Goal: Task Accomplishment & Management: Complete application form

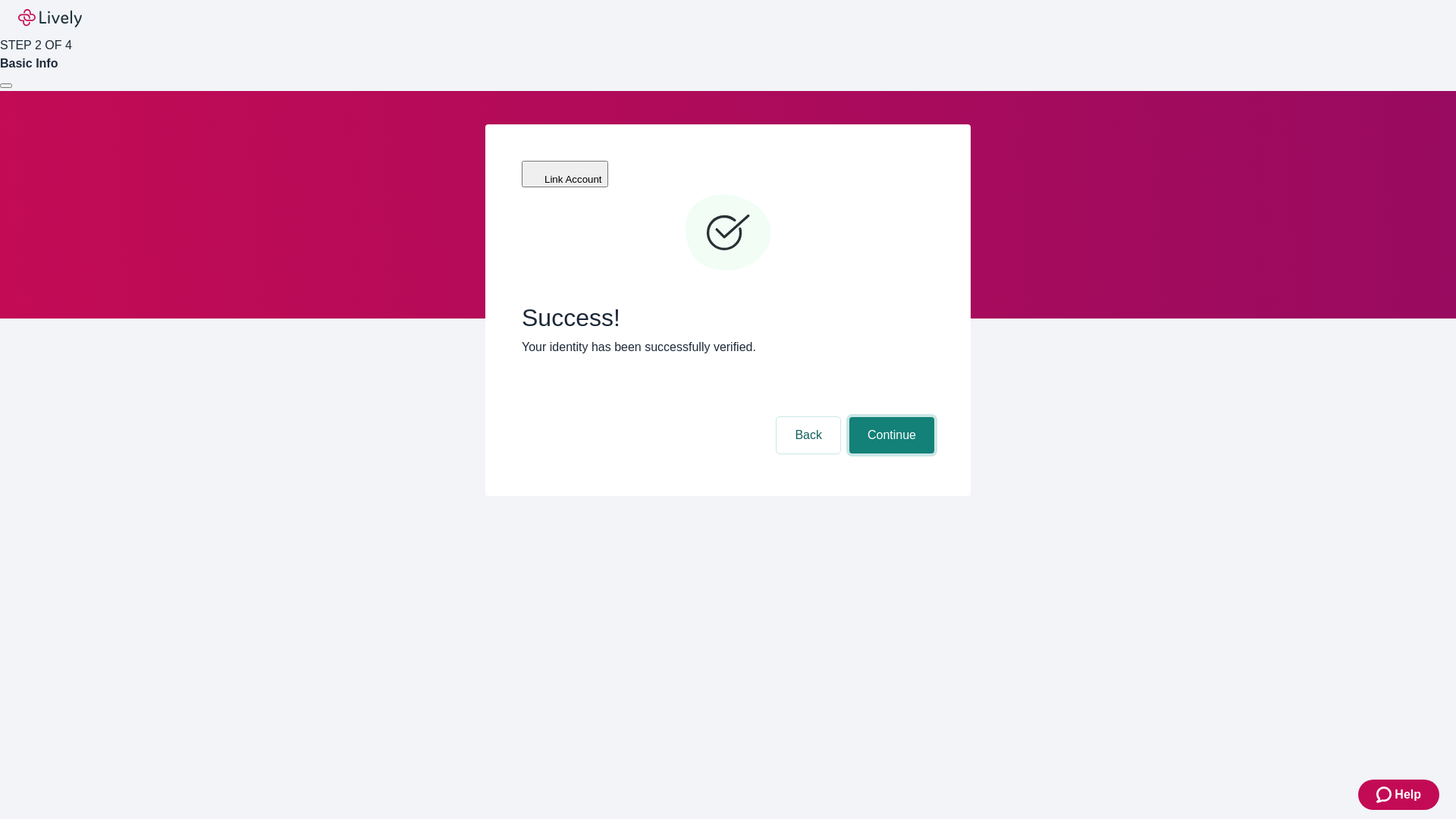
click at [890, 417] on button "Continue" at bounding box center [892, 435] width 85 height 36
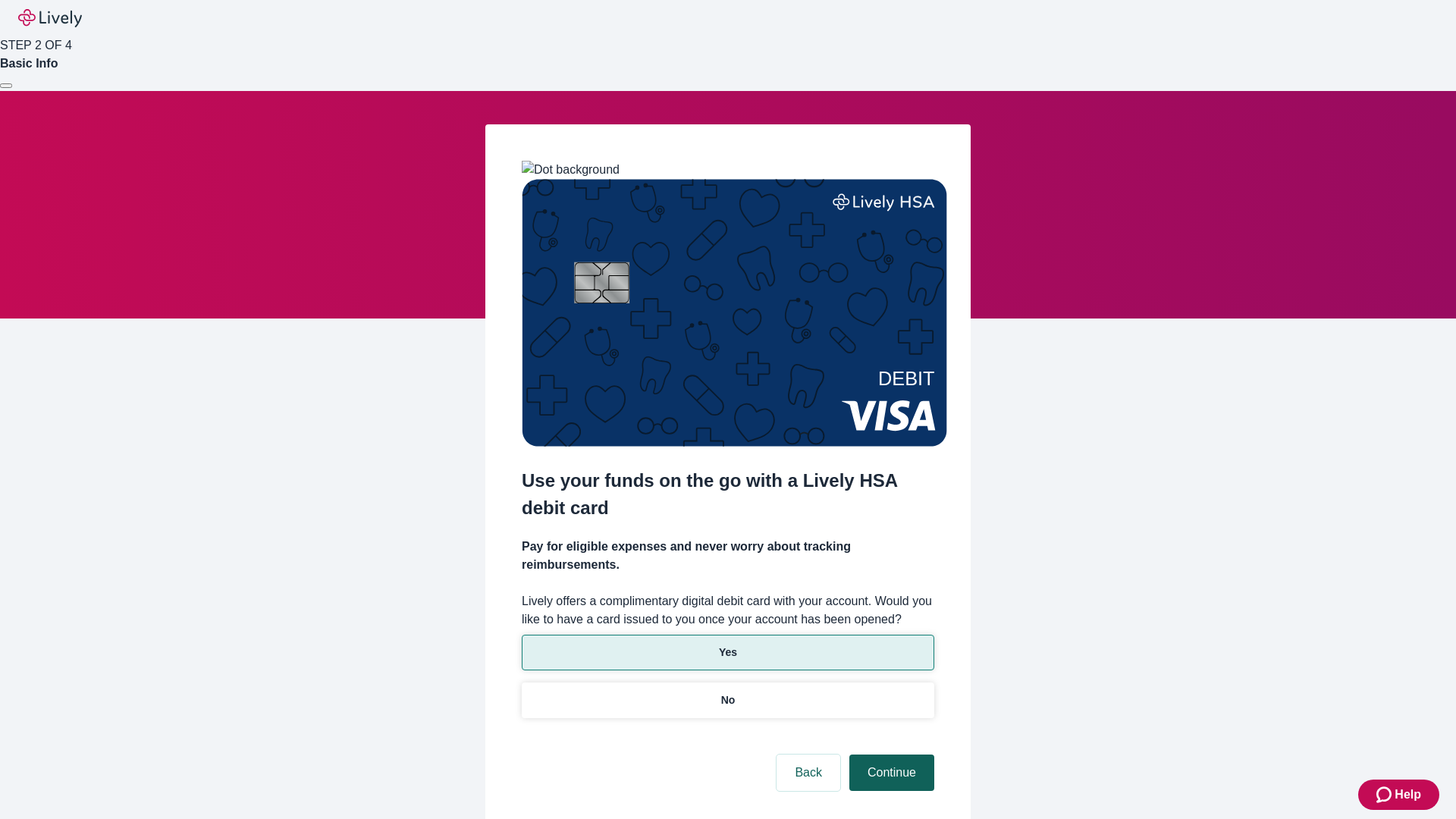
click at [727, 693] on p "No" at bounding box center [728, 700] width 15 height 16
click at [890, 755] on button "Continue" at bounding box center [892, 773] width 85 height 36
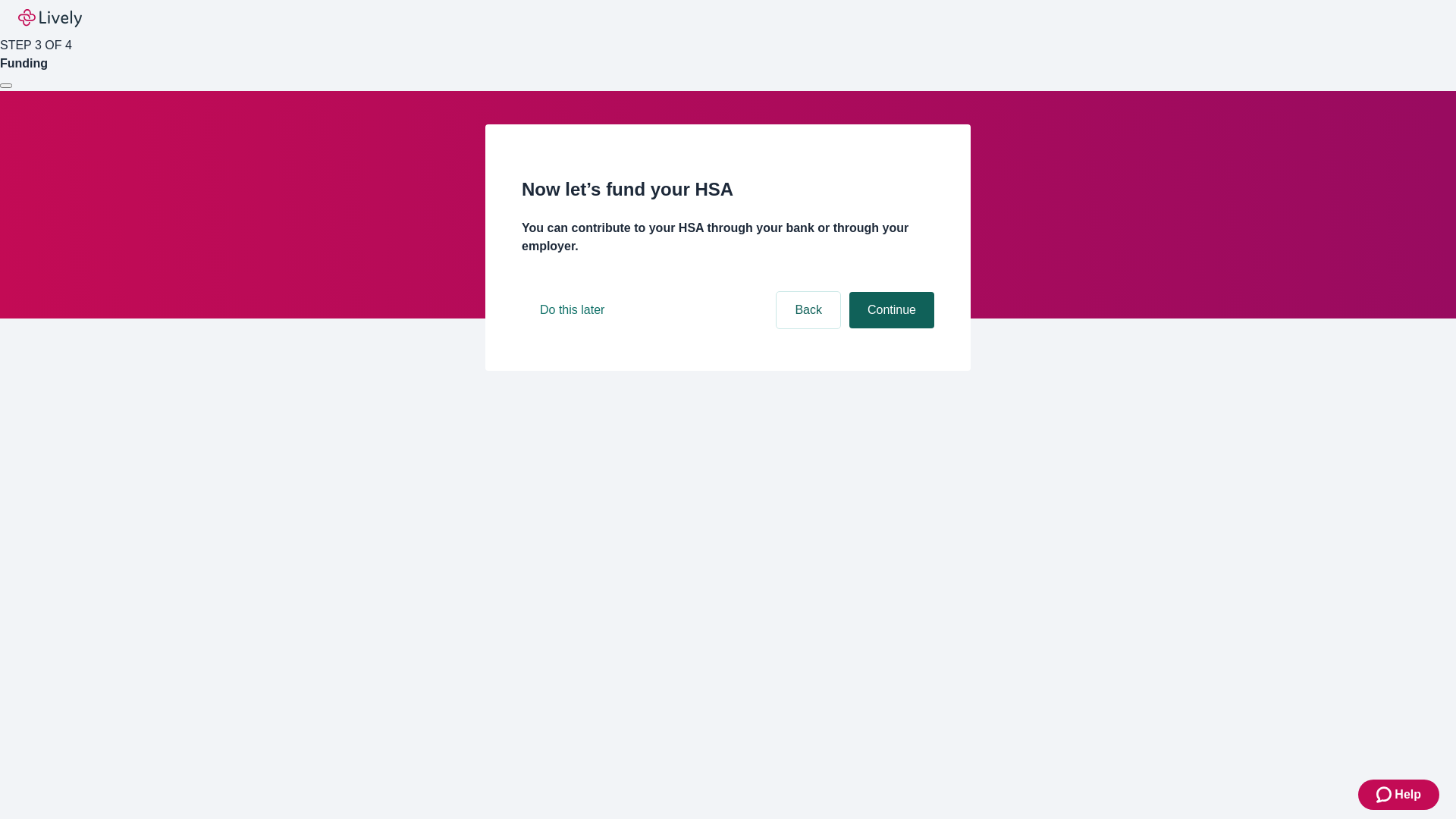
click at [890, 328] on button "Continue" at bounding box center [892, 310] width 85 height 36
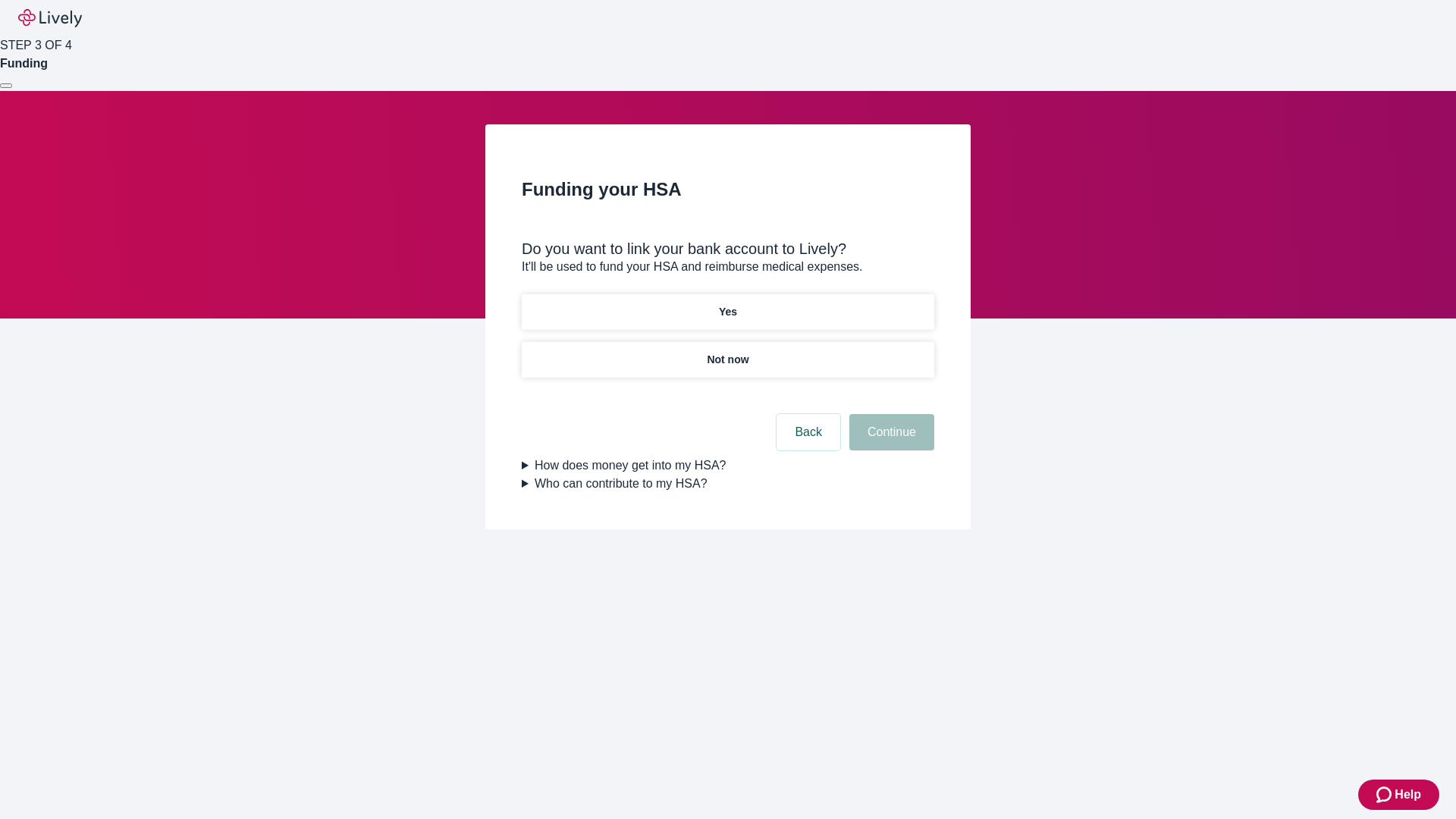
click at [727, 304] on p "Yes" at bounding box center [728, 312] width 18 height 16
click at [890, 414] on button "Continue" at bounding box center [892, 432] width 85 height 36
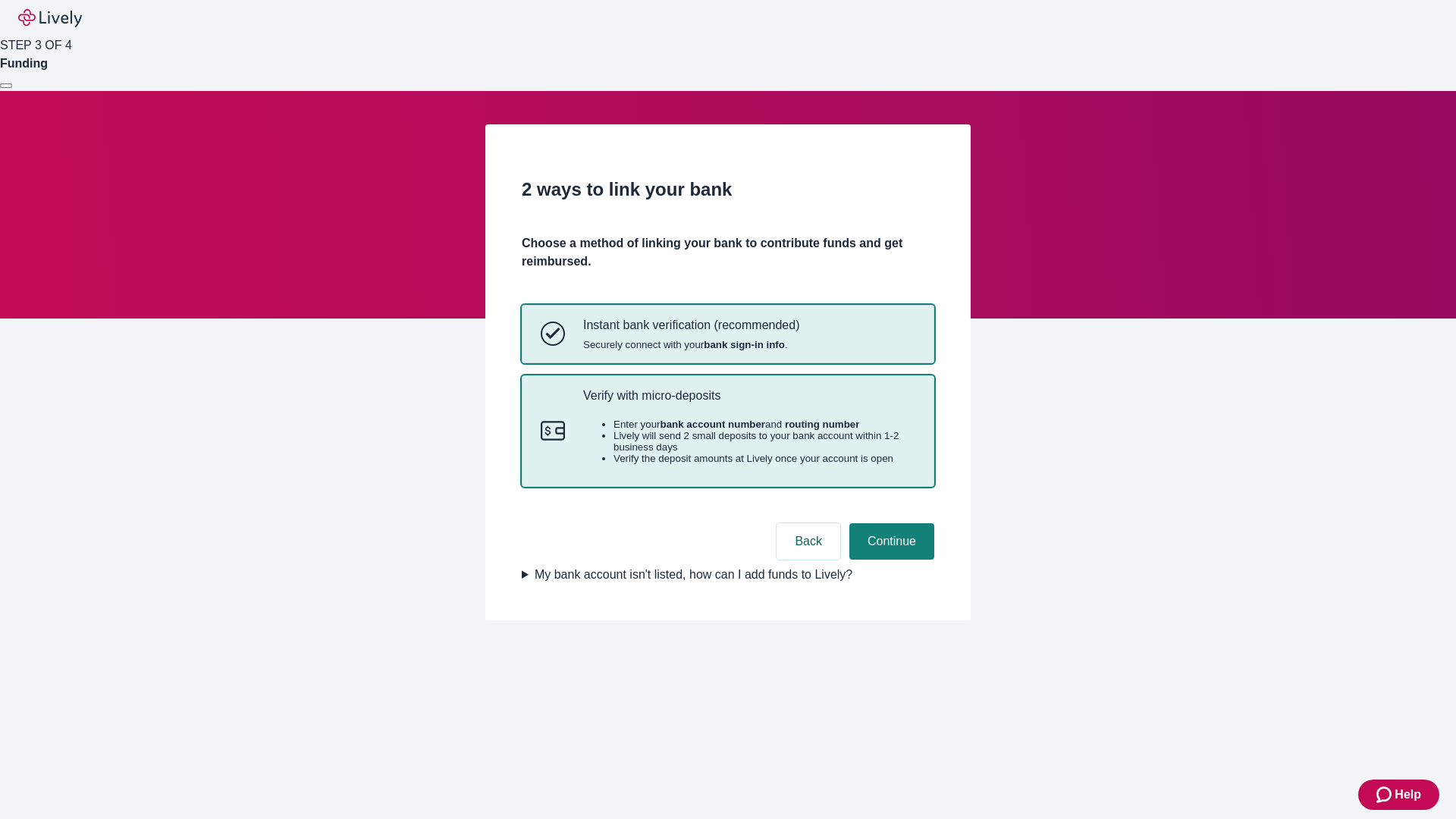
click at [749, 403] on p "Verify with micro-deposits" at bounding box center [750, 396] width 332 height 15
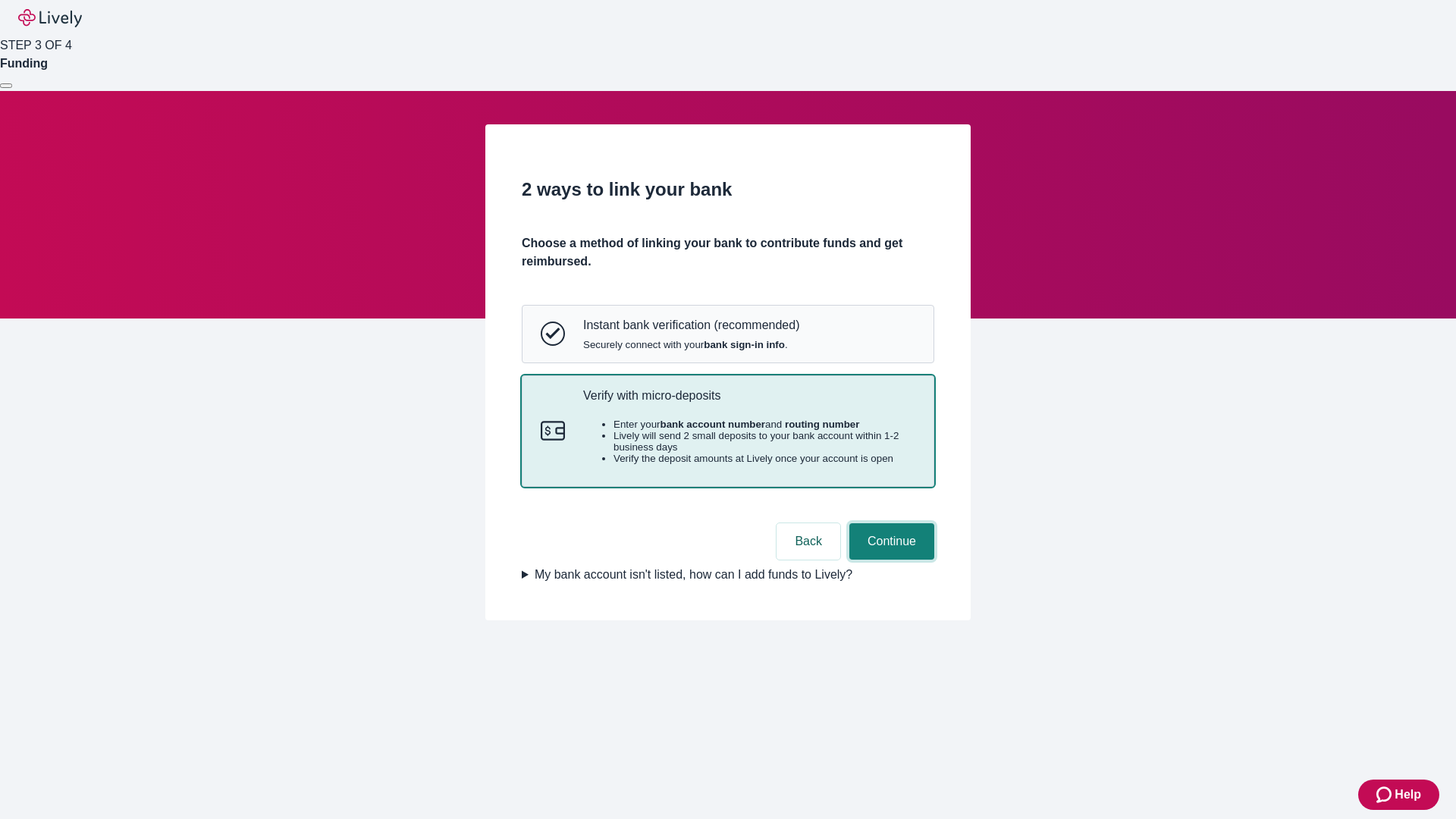
click at [890, 560] on button "Continue" at bounding box center [892, 541] width 85 height 36
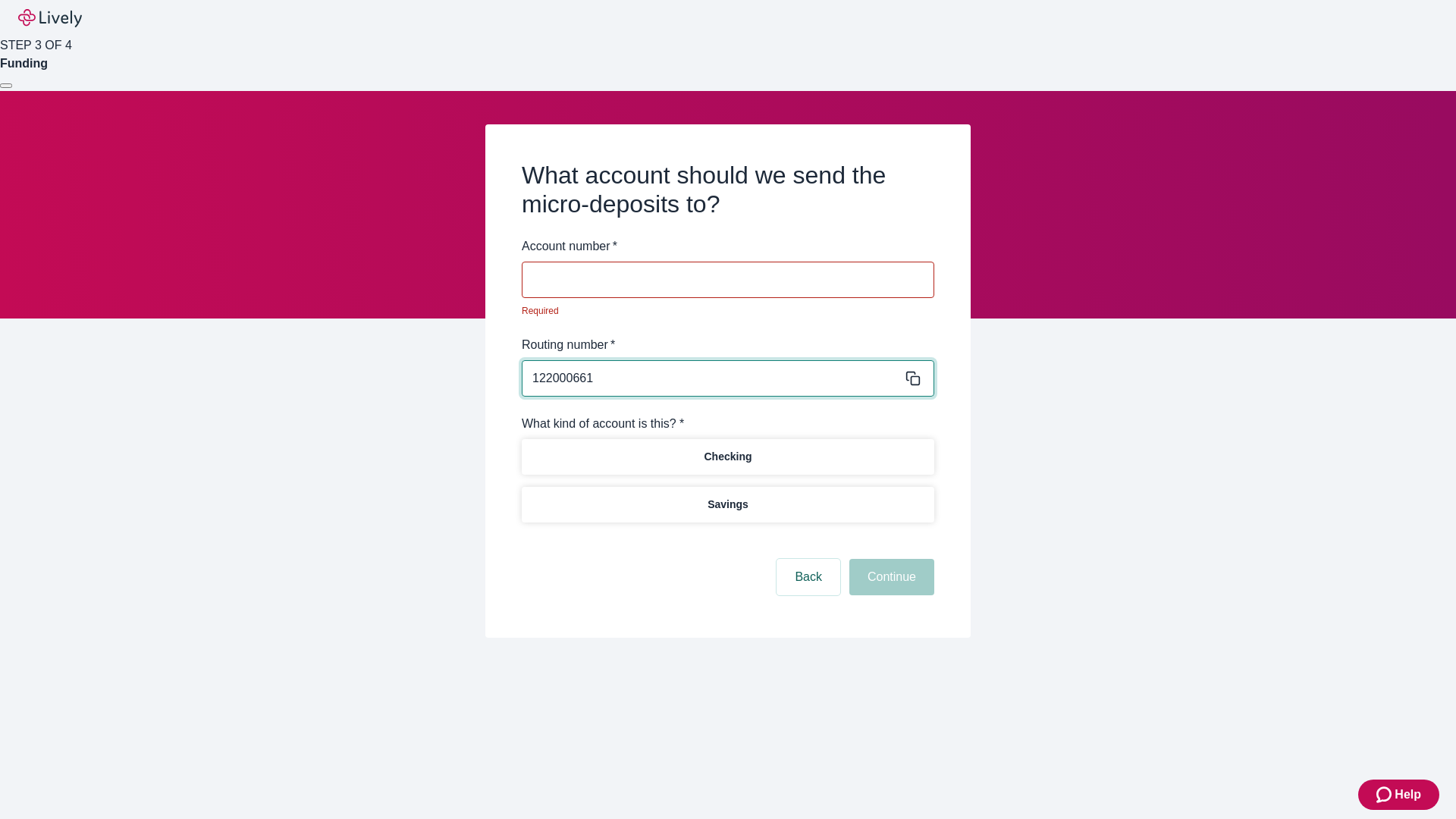
type input "122000661"
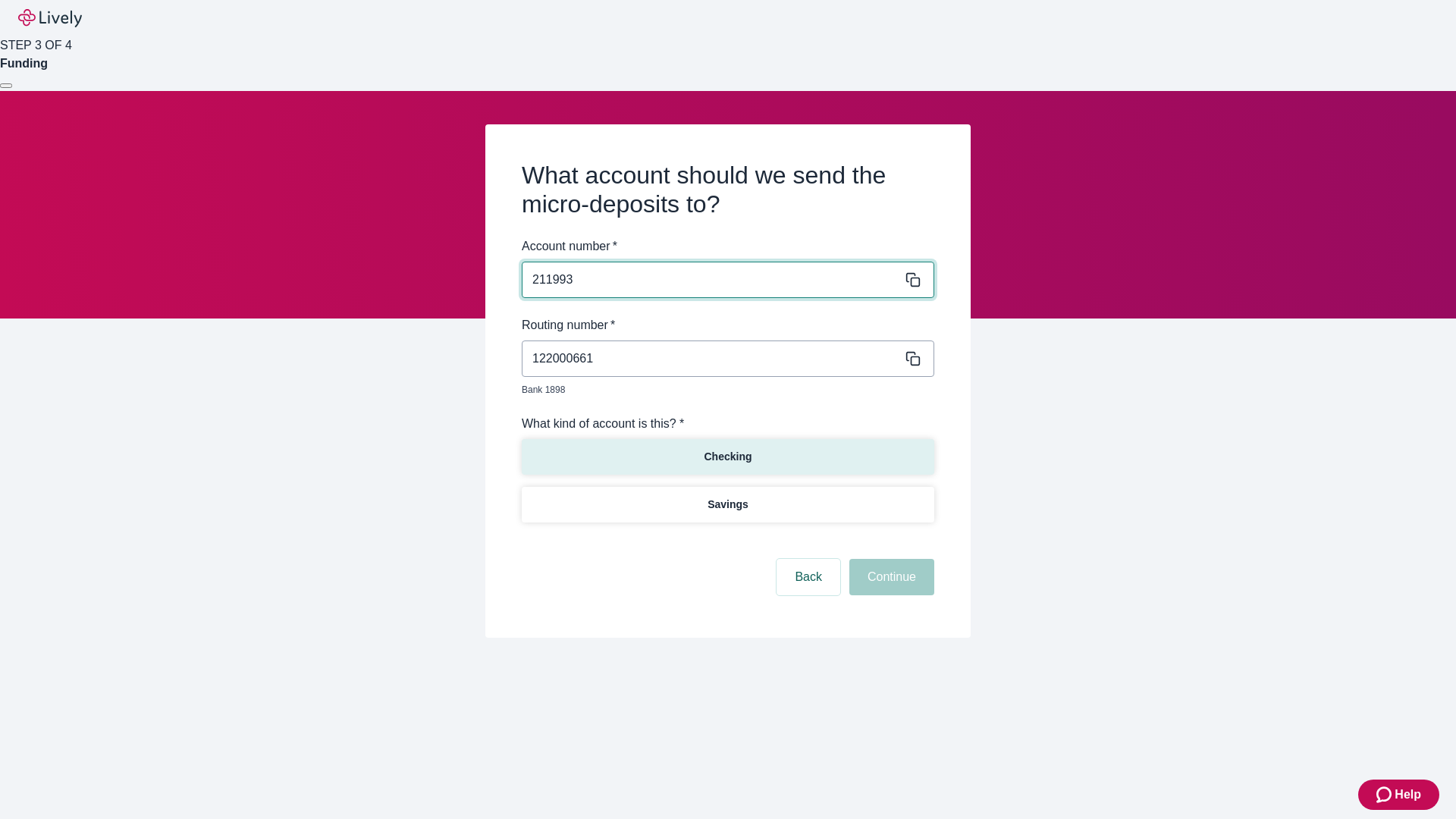
type input "211993"
click at [727, 449] on p "Checking" at bounding box center [727, 457] width 48 height 16
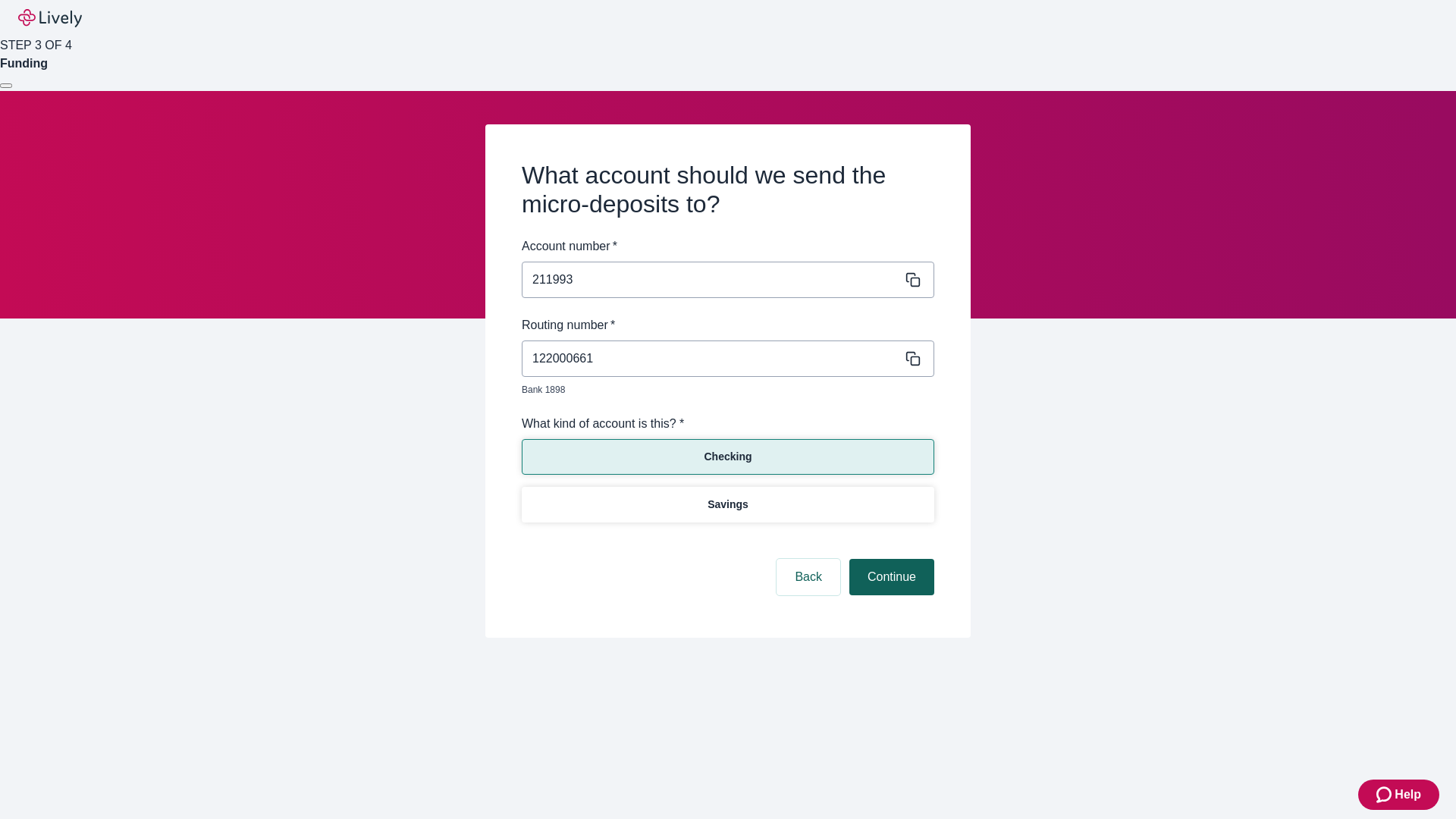
click at [890, 560] on button "Continue" at bounding box center [892, 577] width 85 height 36
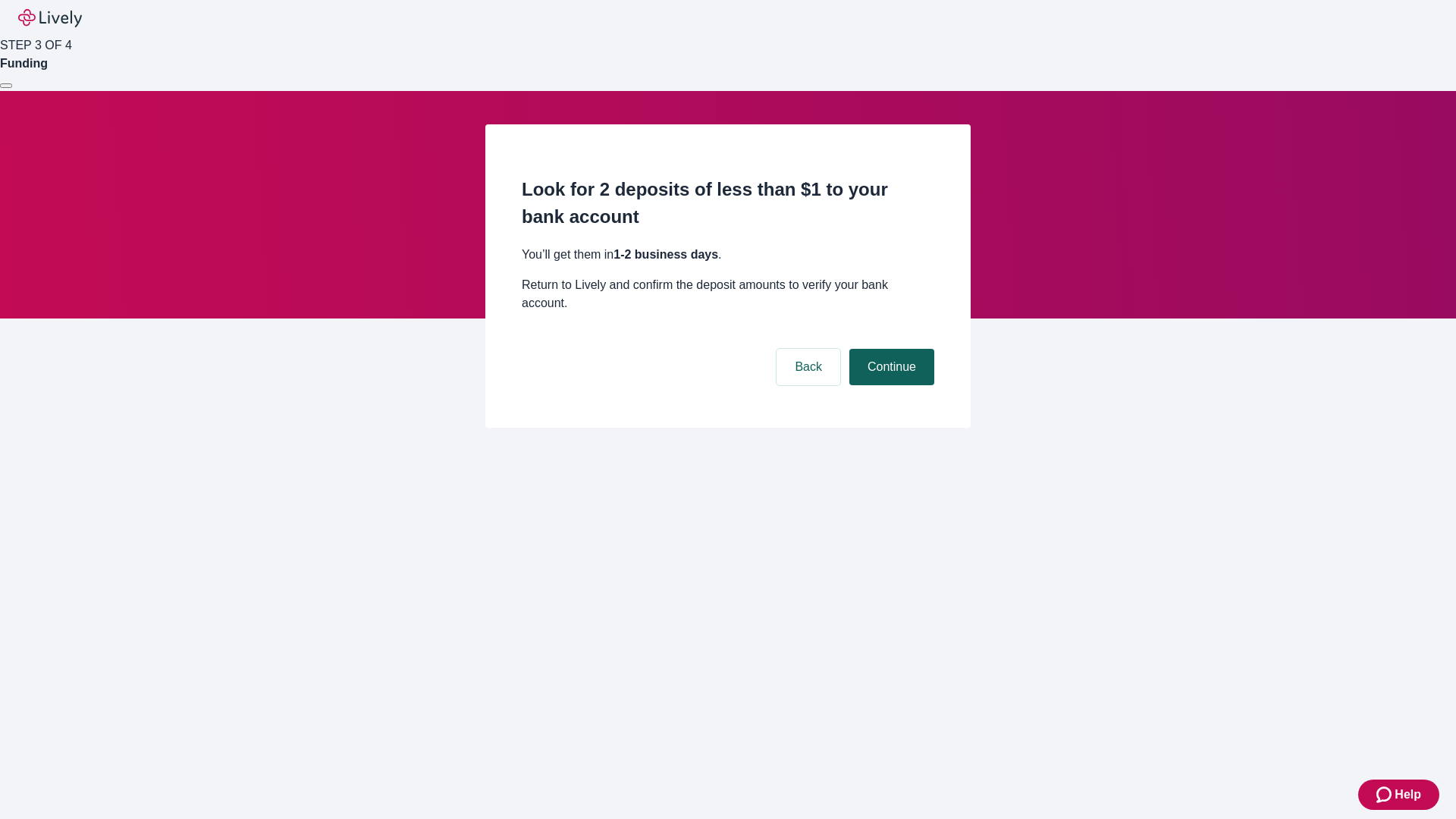
click at [890, 349] on button "Continue" at bounding box center [892, 367] width 85 height 36
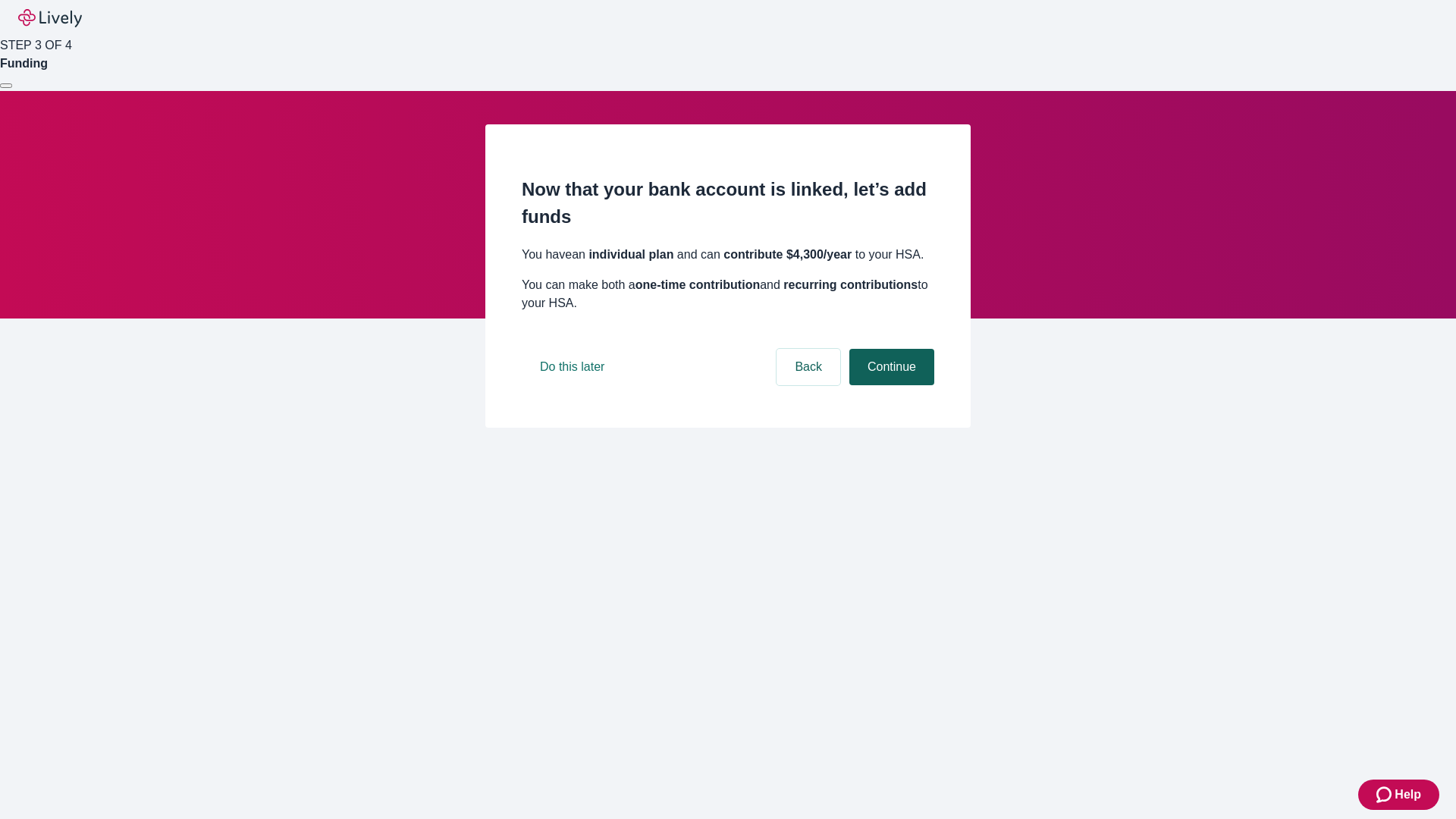
click at [890, 385] on button "Continue" at bounding box center [892, 367] width 85 height 36
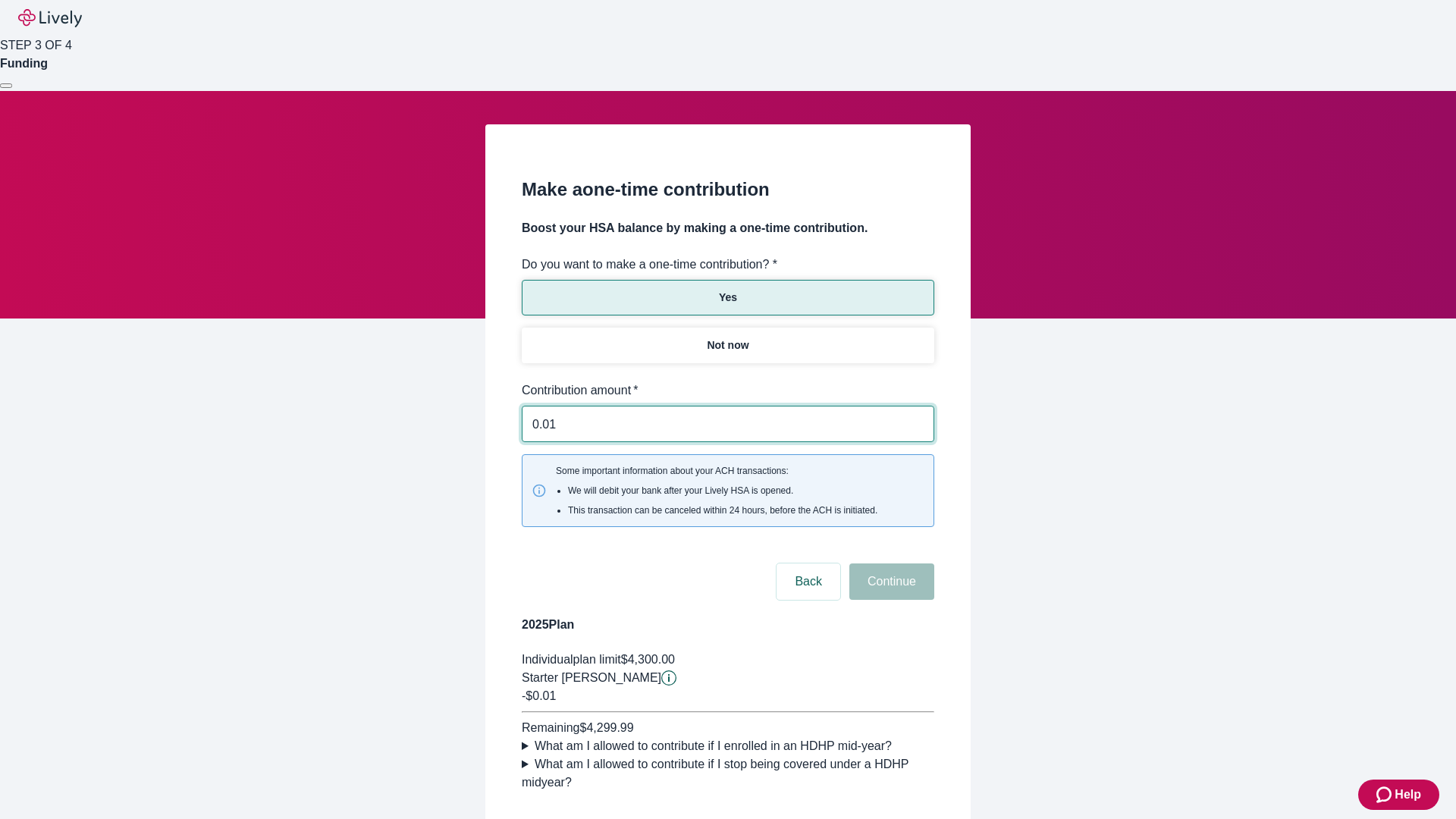
type input "0.01"
click at [890, 564] on button "Continue" at bounding box center [892, 582] width 85 height 36
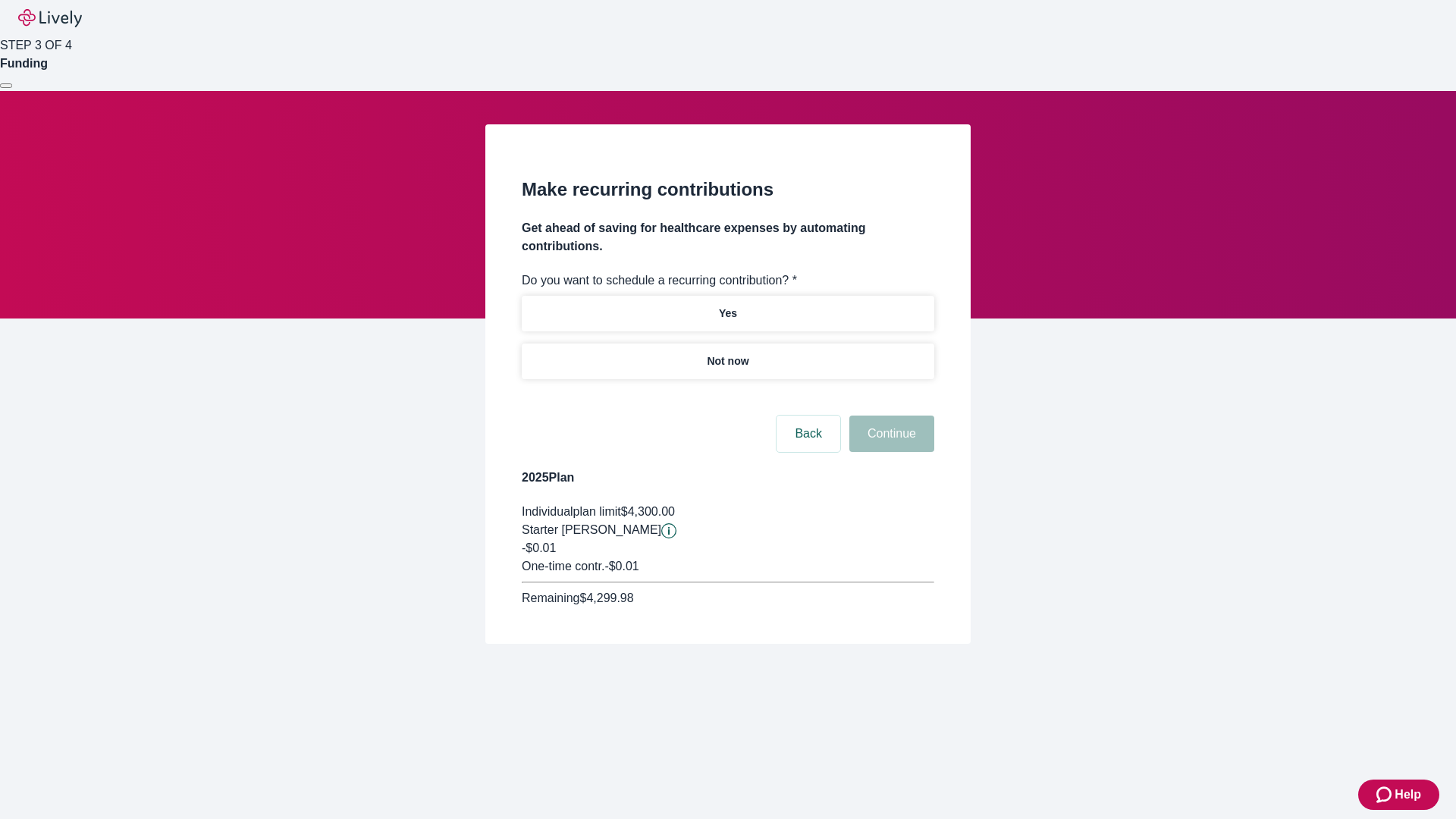
click at [727, 353] on p "Not now" at bounding box center [727, 361] width 42 height 16
click at [890, 416] on button "Continue" at bounding box center [892, 434] width 85 height 36
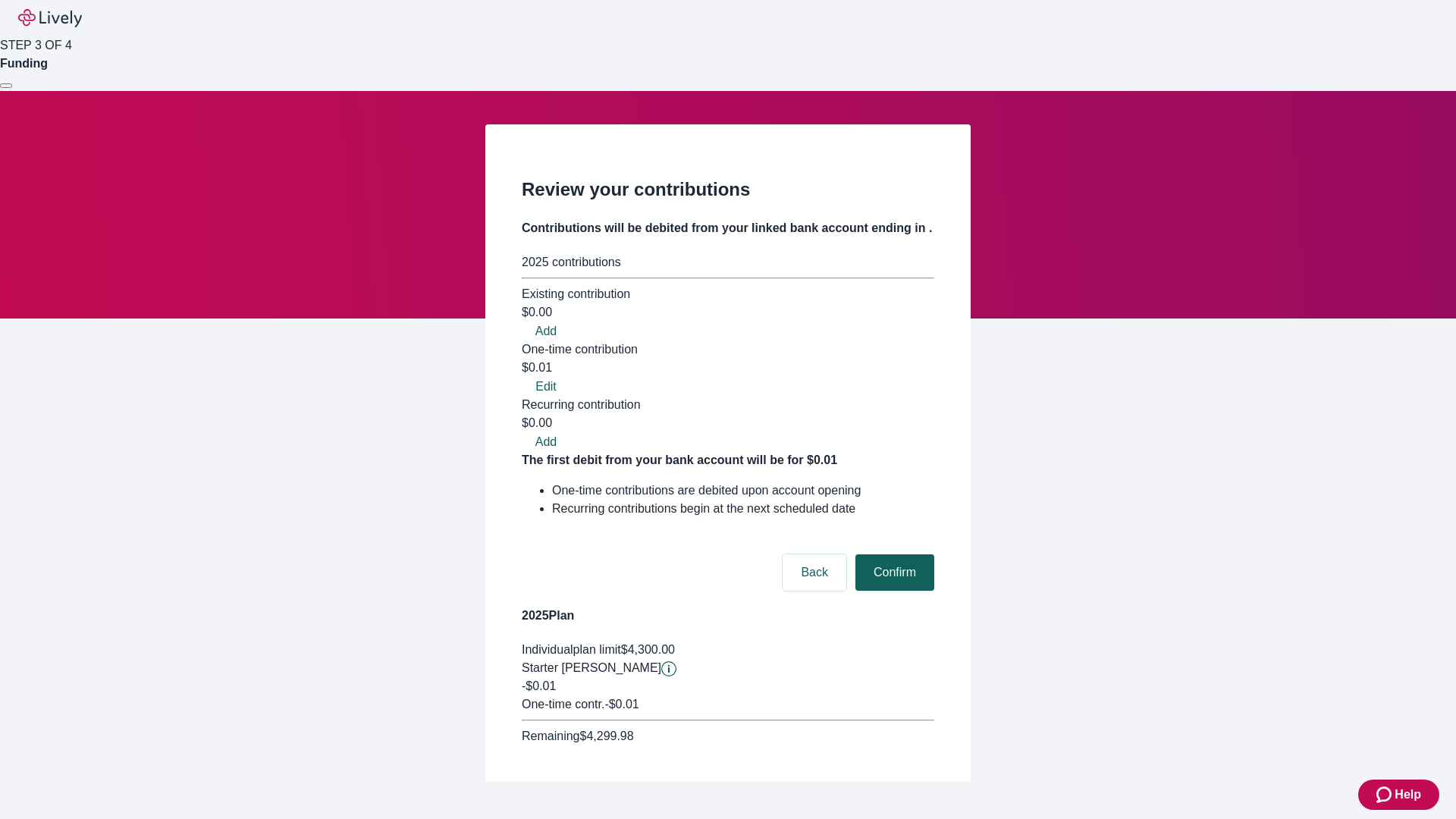
click at [892, 554] on button "Confirm" at bounding box center [894, 572] width 79 height 36
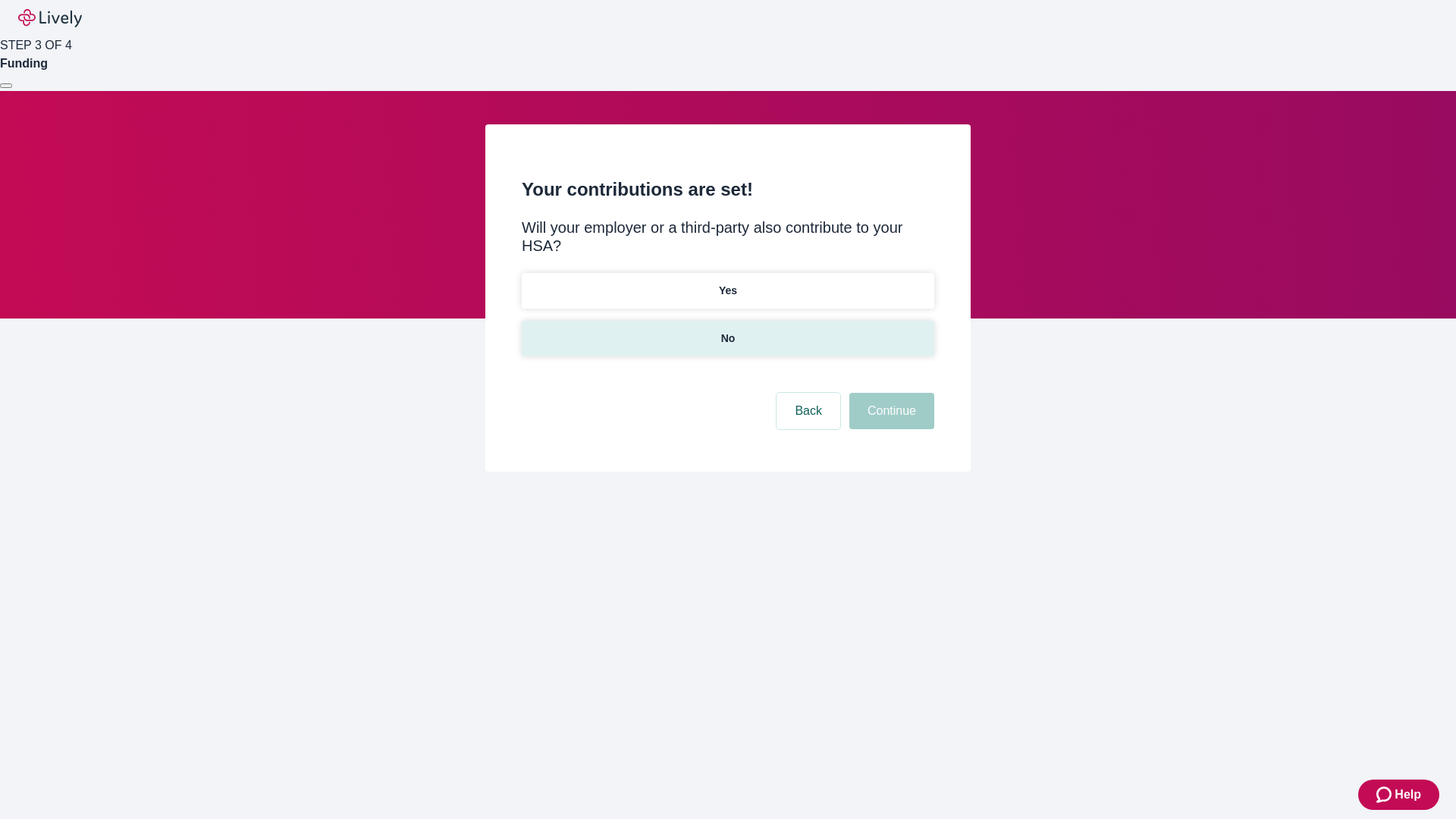
click at [727, 331] on p "No" at bounding box center [728, 339] width 15 height 16
click at [890, 393] on button "Continue" at bounding box center [892, 411] width 85 height 36
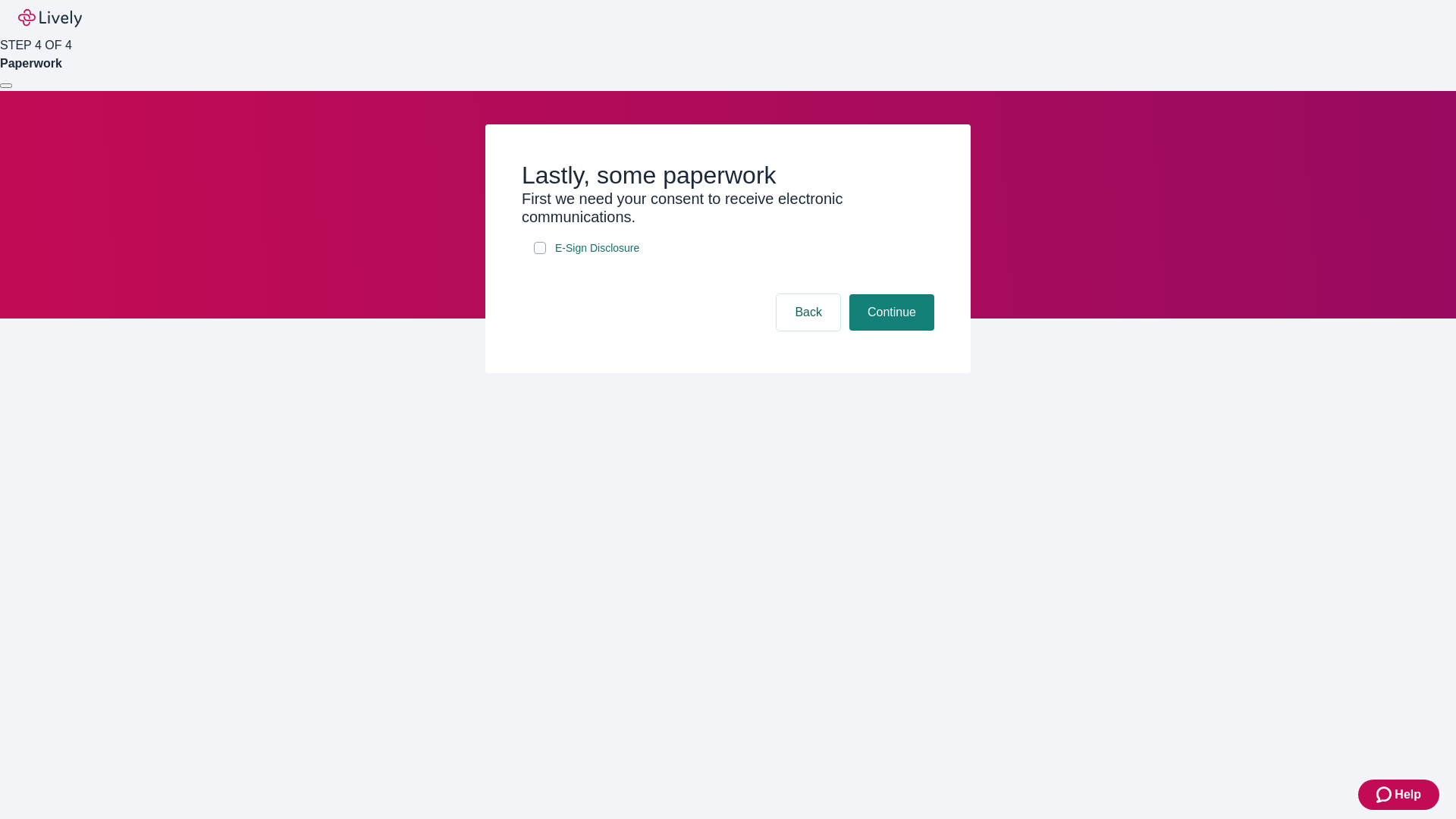
click at [540, 254] on input "E-Sign Disclosure" at bounding box center [540, 248] width 12 height 12
checkbox input "true"
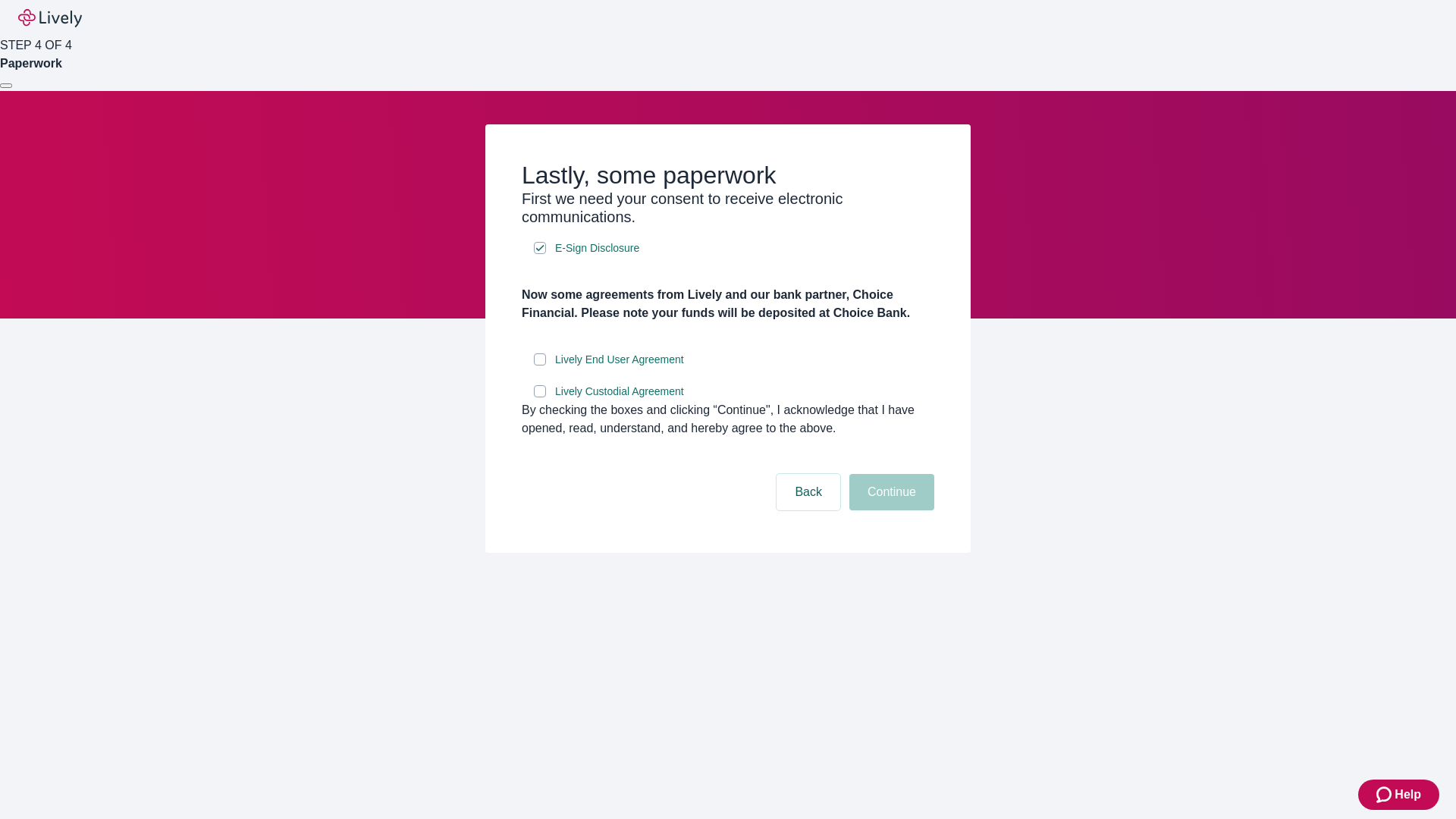
click at [540, 365] on input "Lively End User Agreement" at bounding box center [540, 359] width 12 height 12
checkbox input "true"
click at [540, 397] on input "Lively Custodial Agreement" at bounding box center [540, 391] width 12 height 12
checkbox input "true"
click at [890, 511] on button "Continue" at bounding box center [892, 493] width 85 height 36
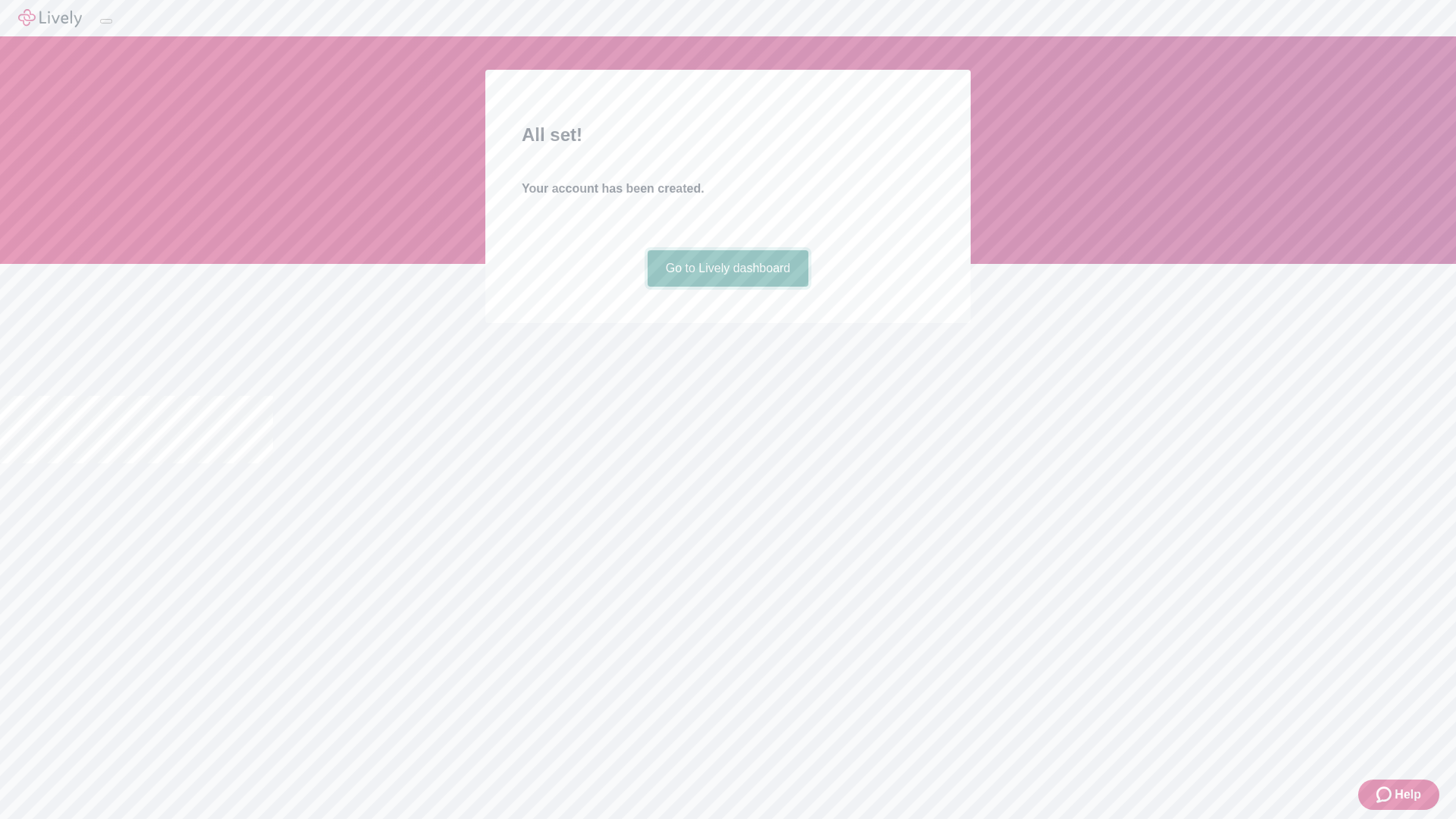
click at [727, 287] on link "Go to Lively dashboard" at bounding box center [728, 268] width 162 height 36
